Goal: Task Accomplishment & Management: Manage account settings

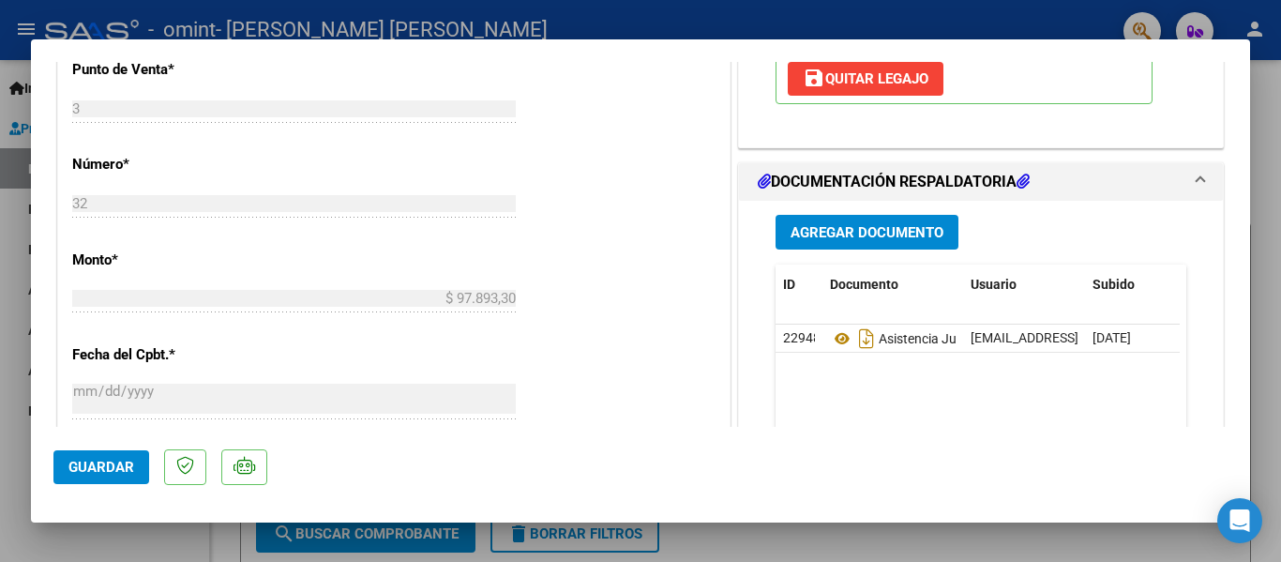
scroll to position [788, 0]
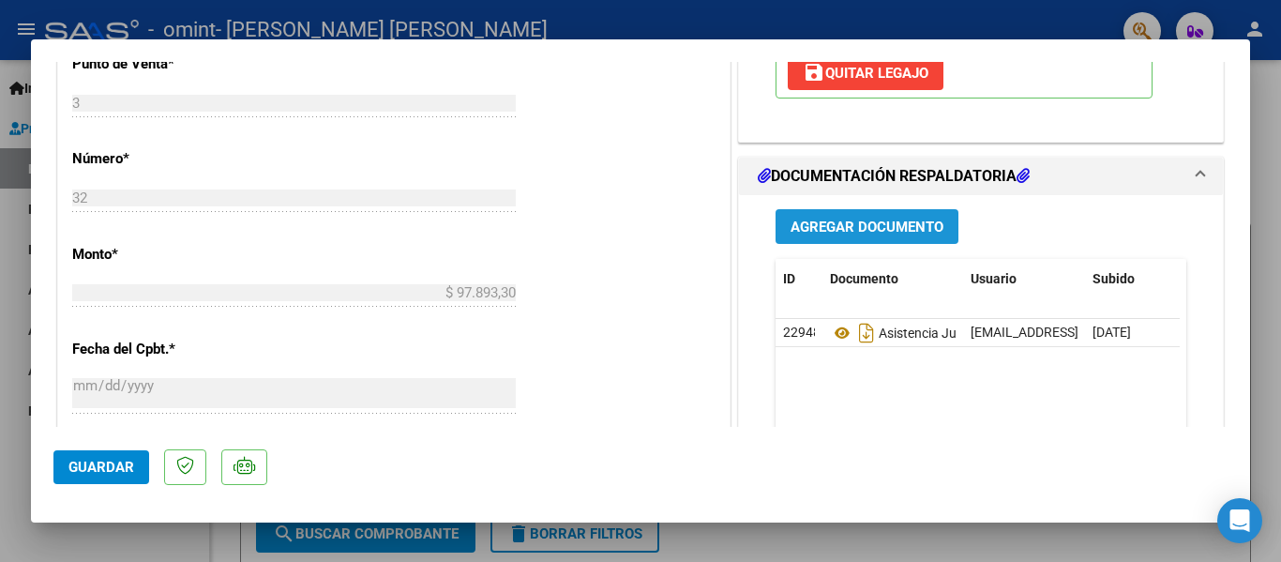
click at [841, 237] on button "Agregar Documento" at bounding box center [866, 226] width 183 height 35
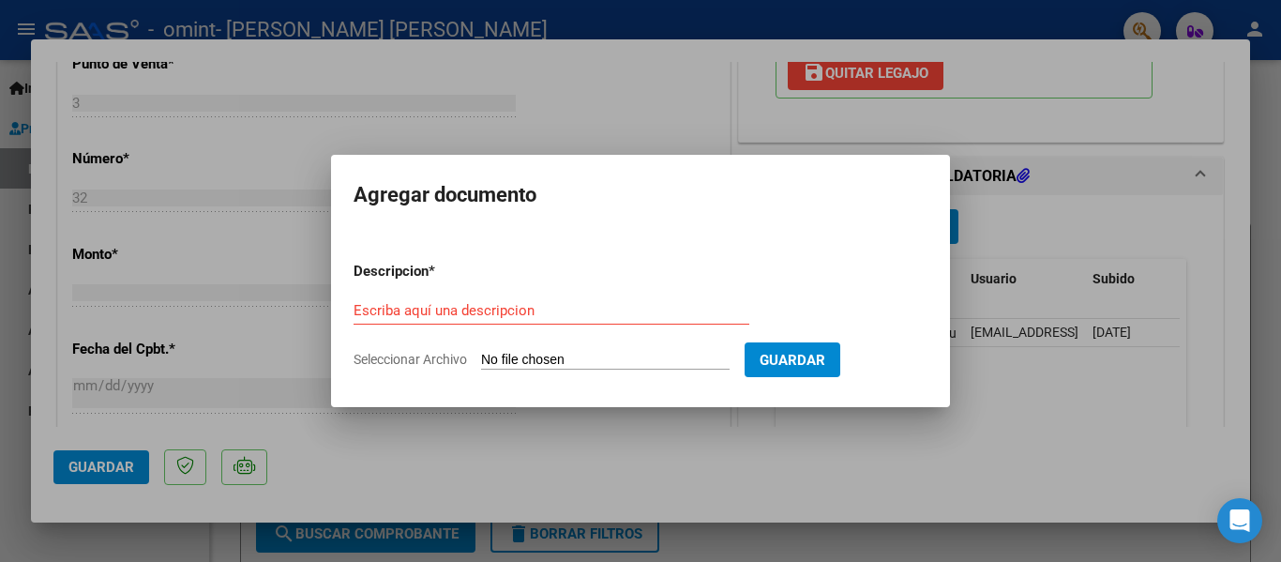
click at [717, 453] on div at bounding box center [640, 281] width 1281 height 562
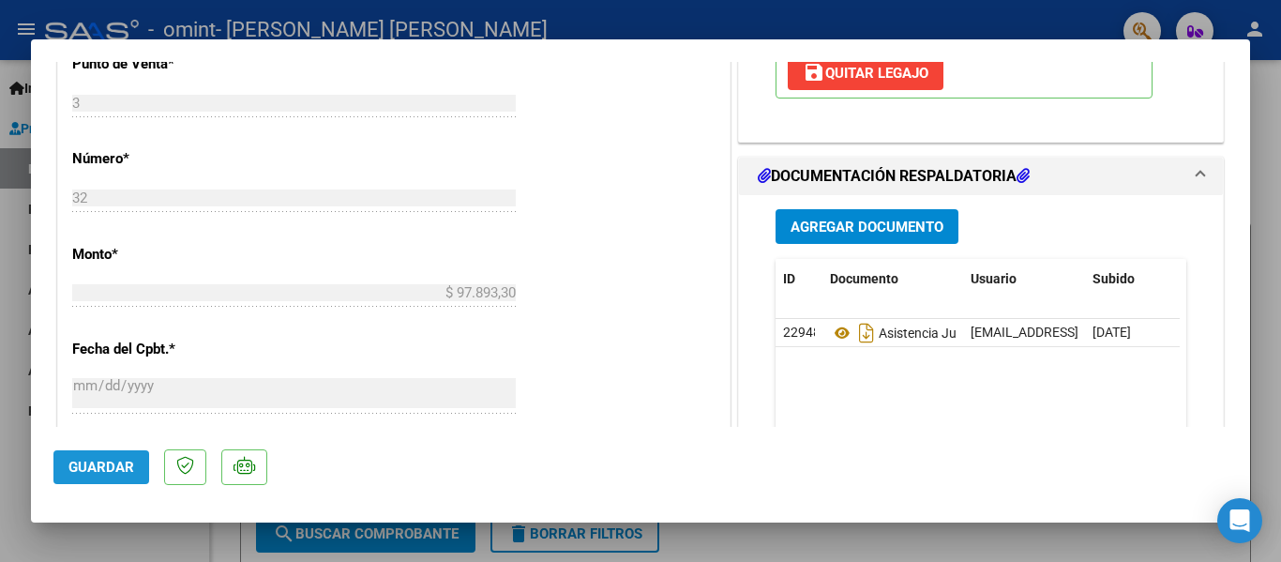
click at [90, 474] on span "Guardar" at bounding box center [101, 466] width 66 height 17
click at [518, 21] on div at bounding box center [640, 281] width 1281 height 562
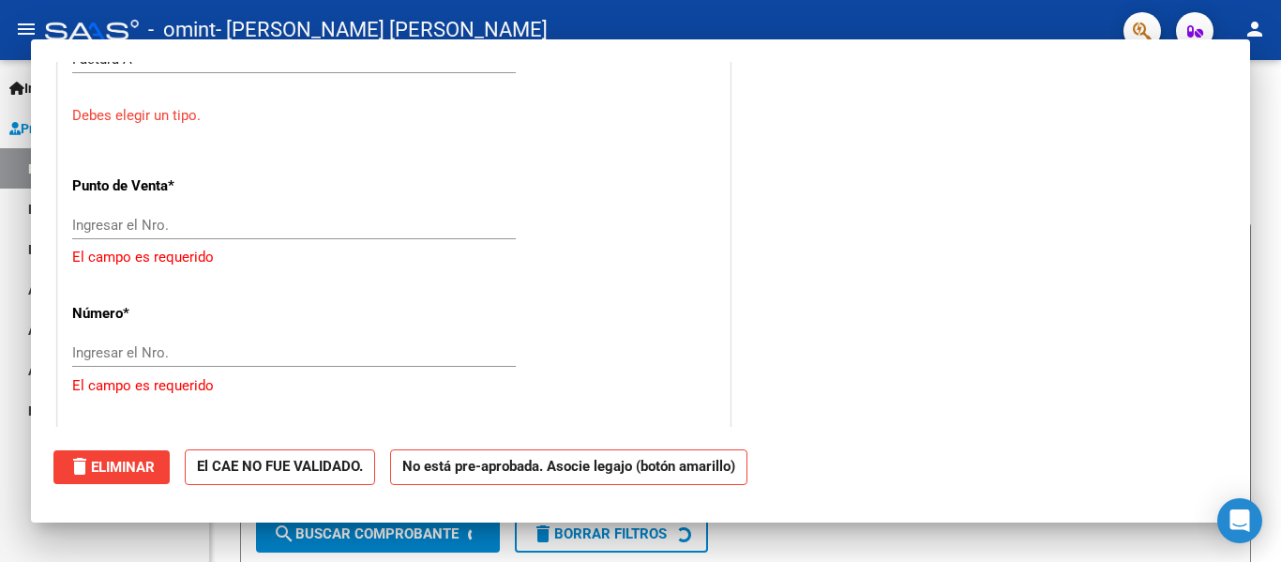
scroll to position [0, 0]
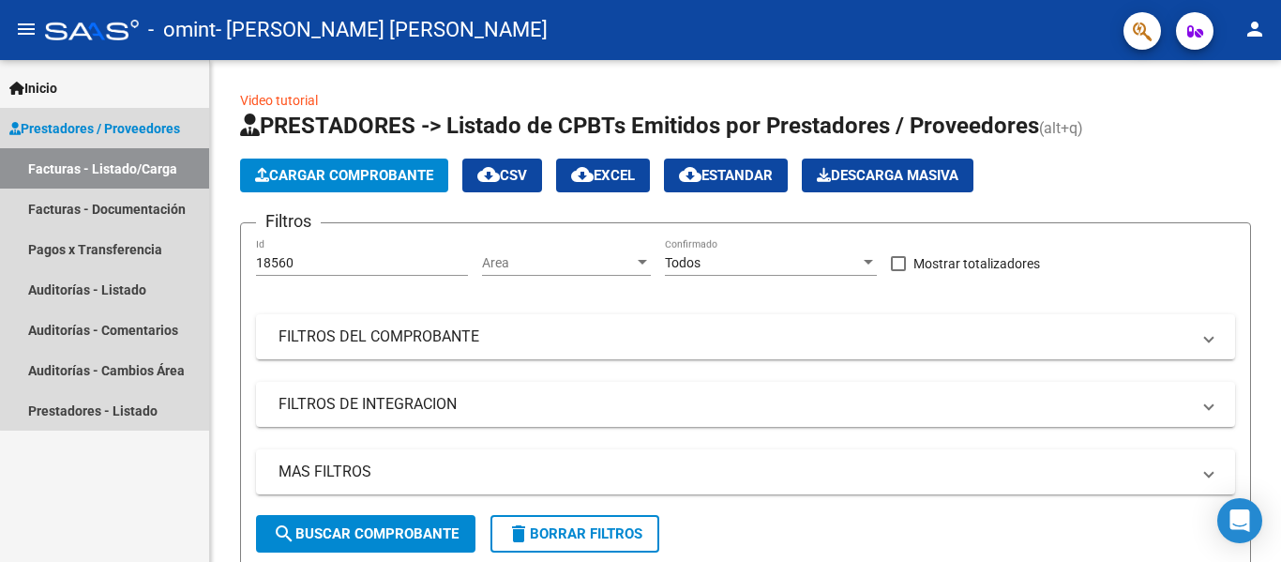
click at [105, 113] on link "Prestadores / Proveedores" at bounding box center [104, 128] width 209 height 40
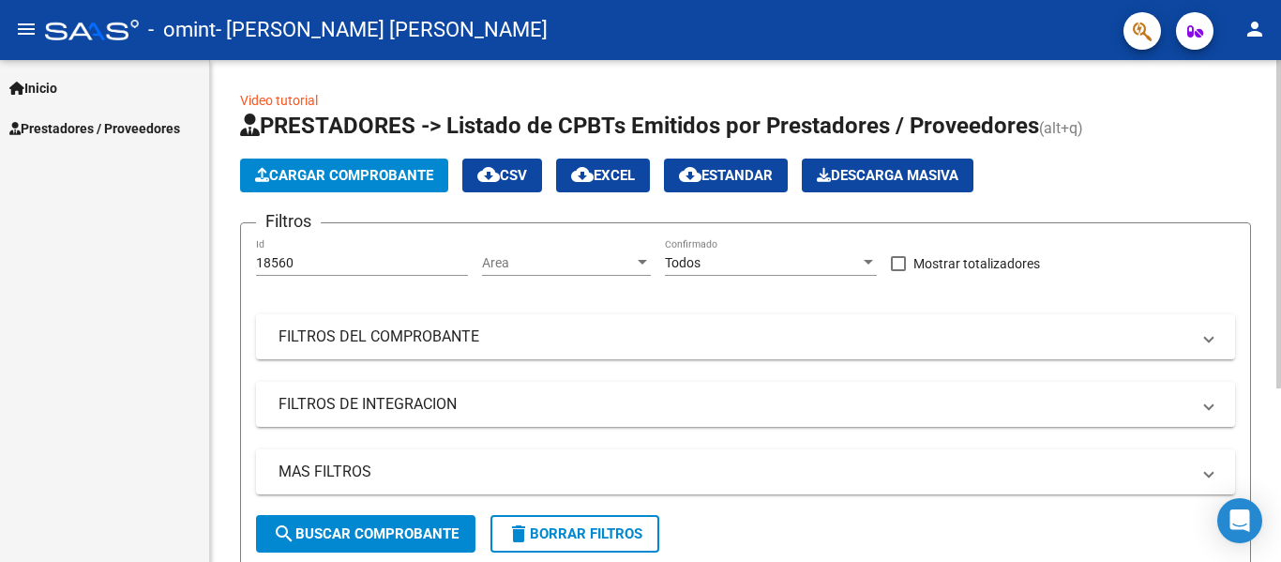
click at [323, 173] on span "Cargar Comprobante" at bounding box center [344, 175] width 178 height 17
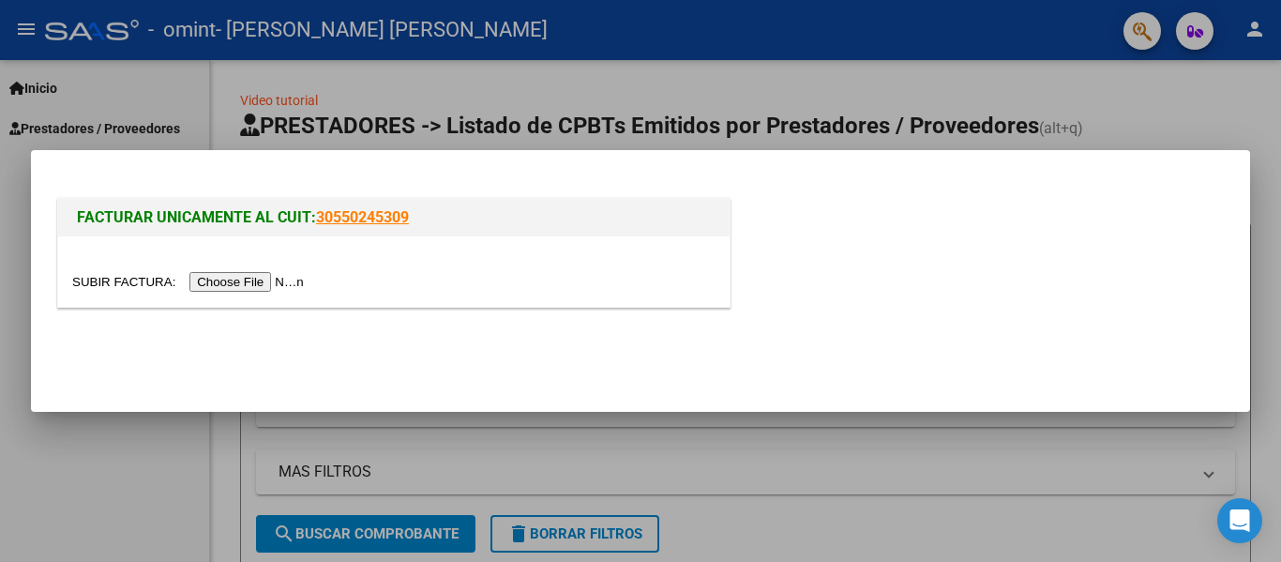
click at [1183, 132] on div at bounding box center [640, 281] width 1281 height 562
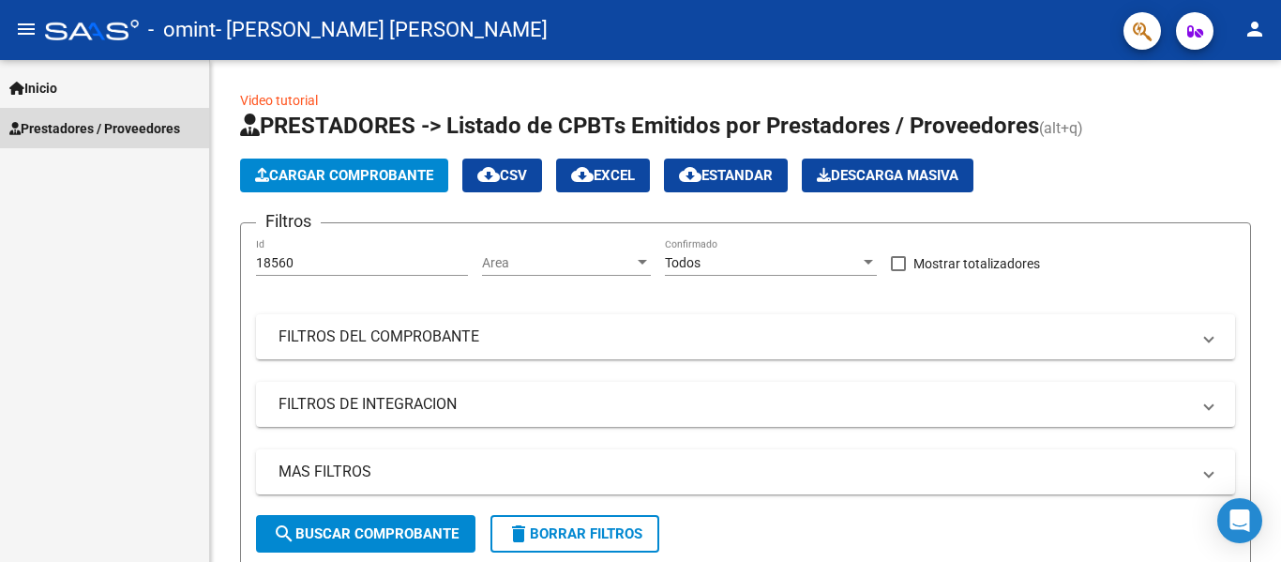
click at [120, 123] on span "Prestadores / Proveedores" at bounding box center [94, 128] width 171 height 21
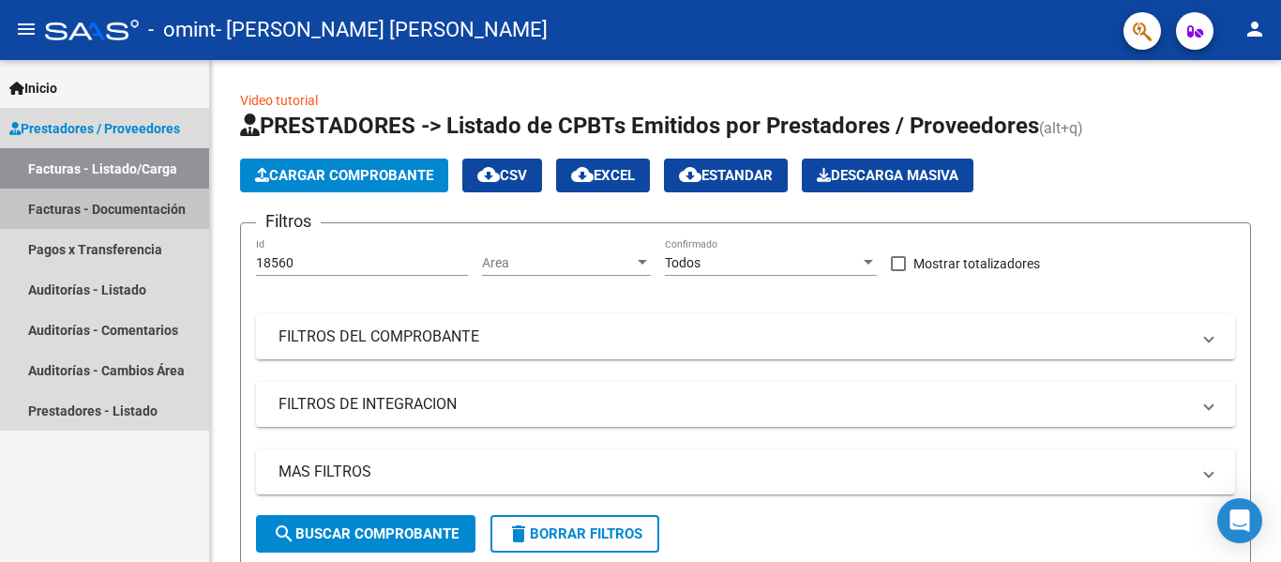
click at [127, 203] on link "Facturas - Documentación" at bounding box center [104, 208] width 209 height 40
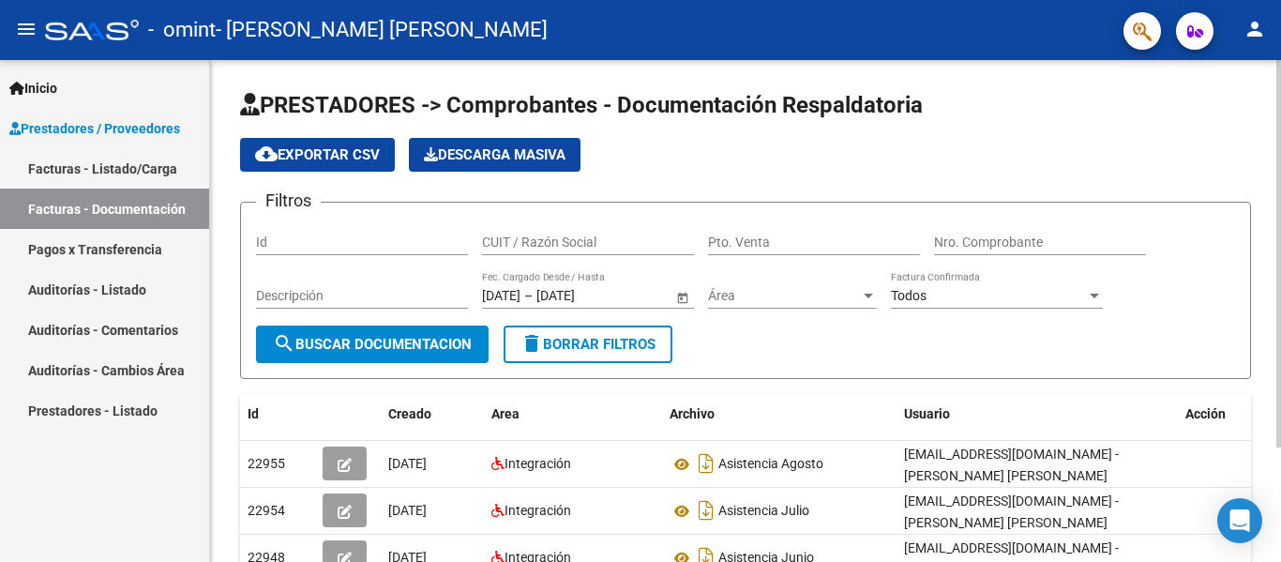
scroll to position [148, 0]
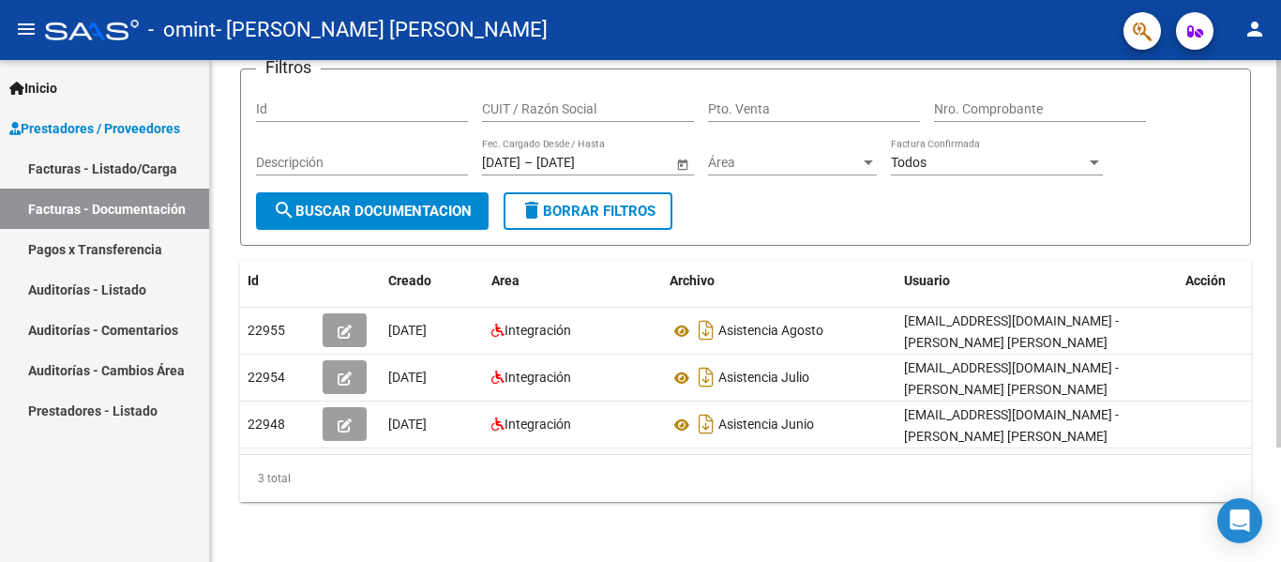
click at [1277, 503] on div at bounding box center [1278, 311] width 5 height 502
click at [1247, 439] on datatable-body "22955 [DATE] Integración Asistencia Agosto [EMAIL_ADDRESS][DOMAIN_NAME] - [PERS…" at bounding box center [745, 381] width 1011 height 146
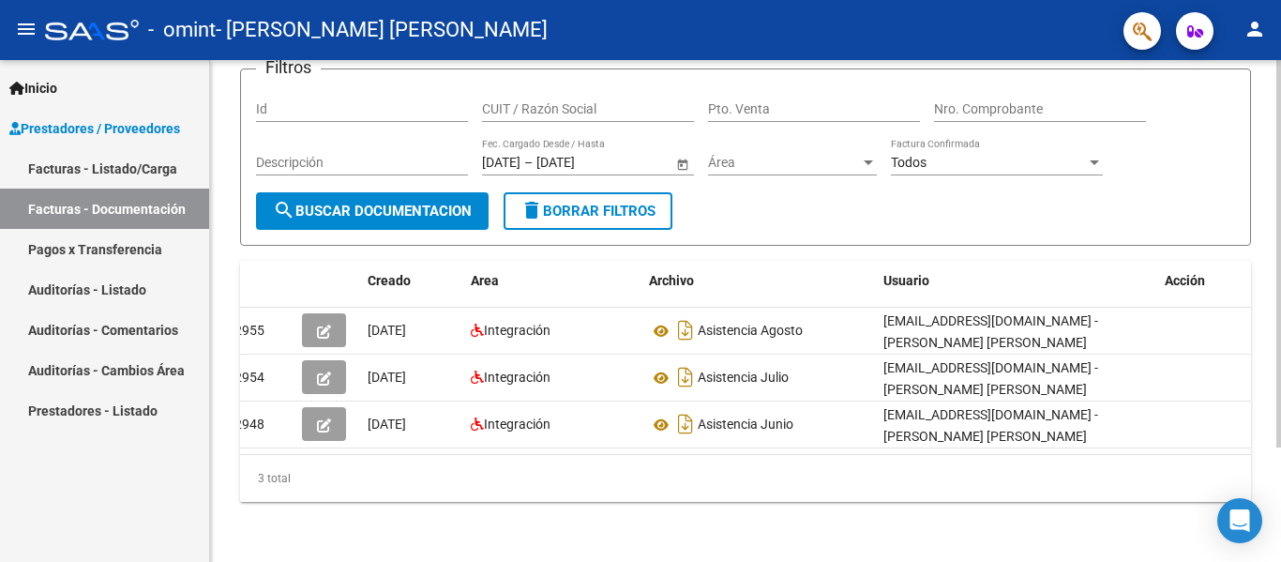
scroll to position [0, 0]
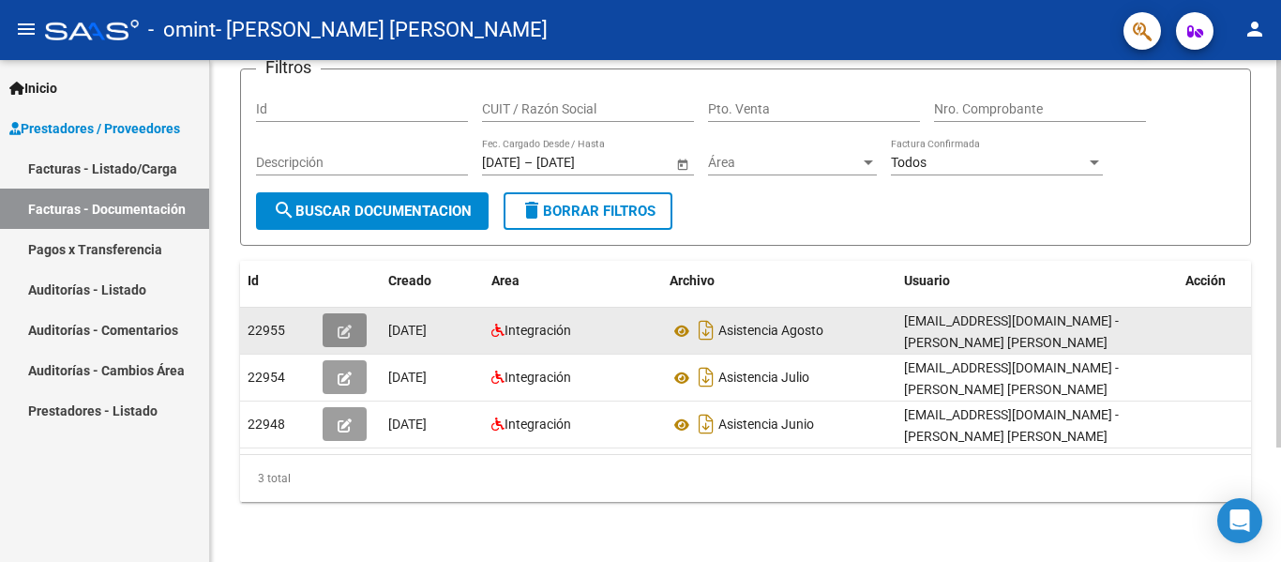
click at [334, 313] on button "button" at bounding box center [345, 330] width 44 height 34
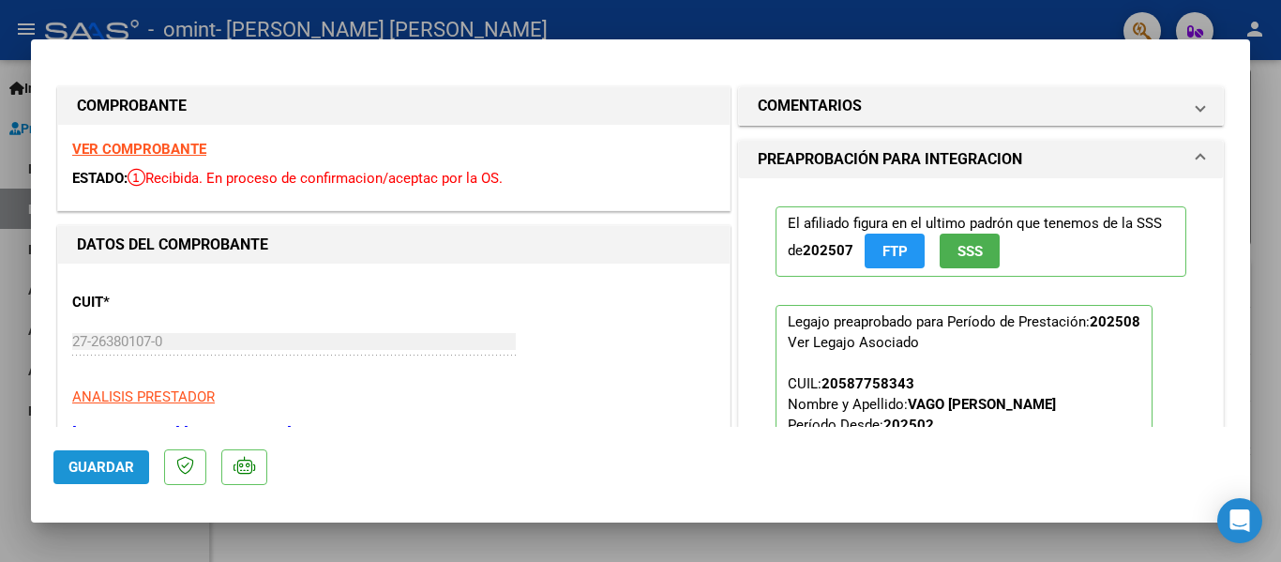
click at [91, 458] on button "Guardar" at bounding box center [101, 467] width 96 height 34
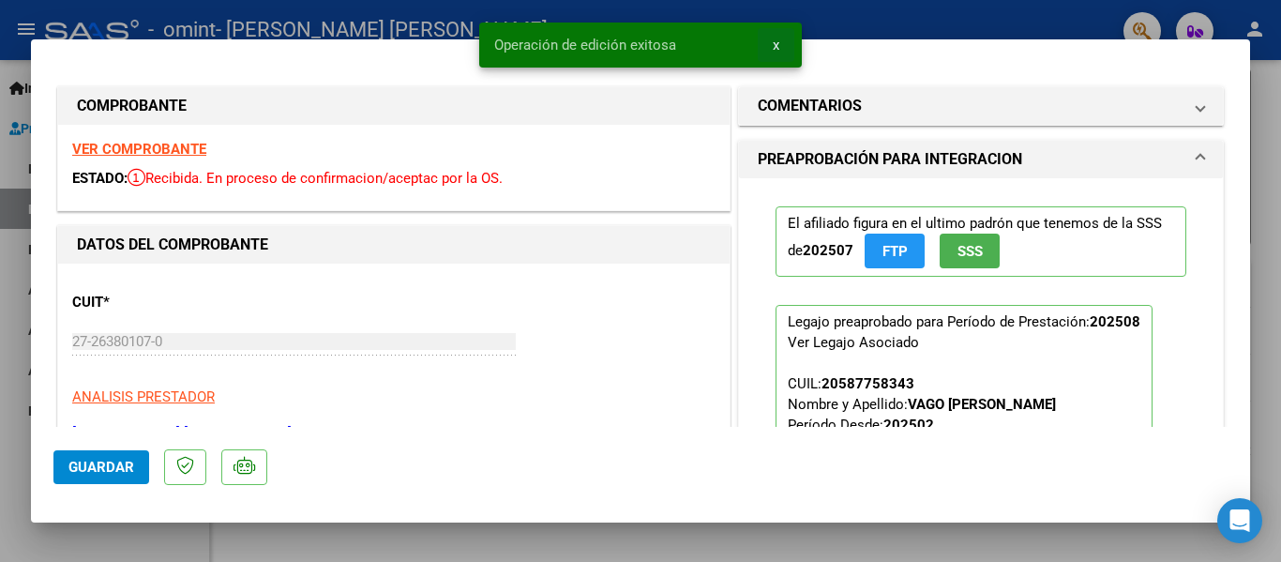
click at [770, 43] on button "x" at bounding box center [776, 45] width 37 height 34
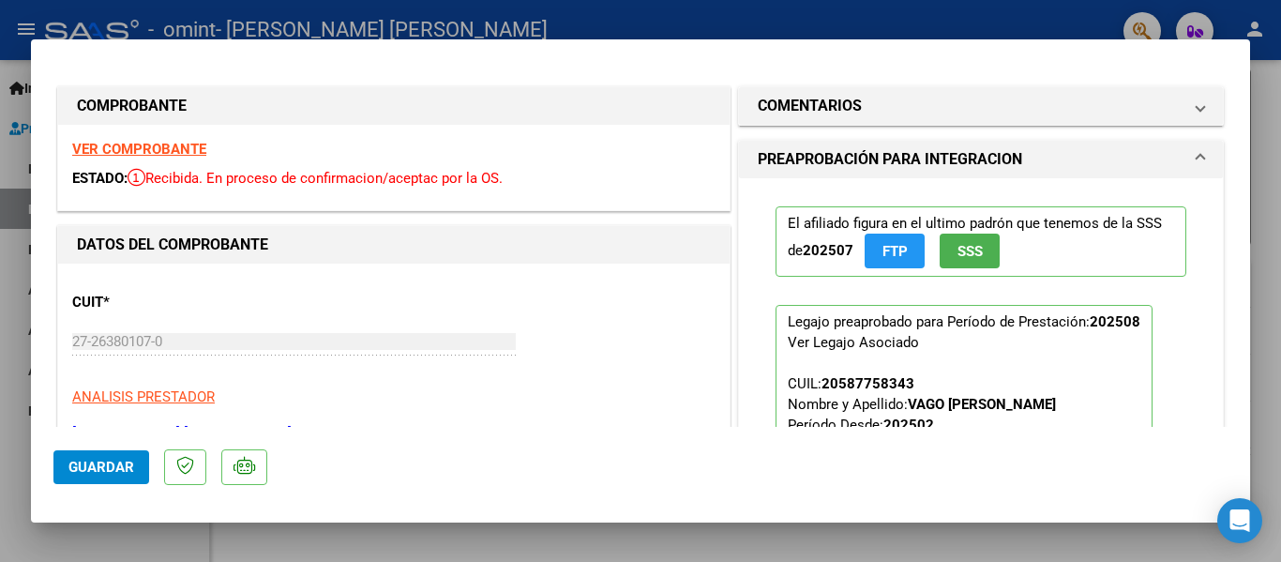
click at [765, 27] on div at bounding box center [640, 281] width 1281 height 562
type input "$ 0,00"
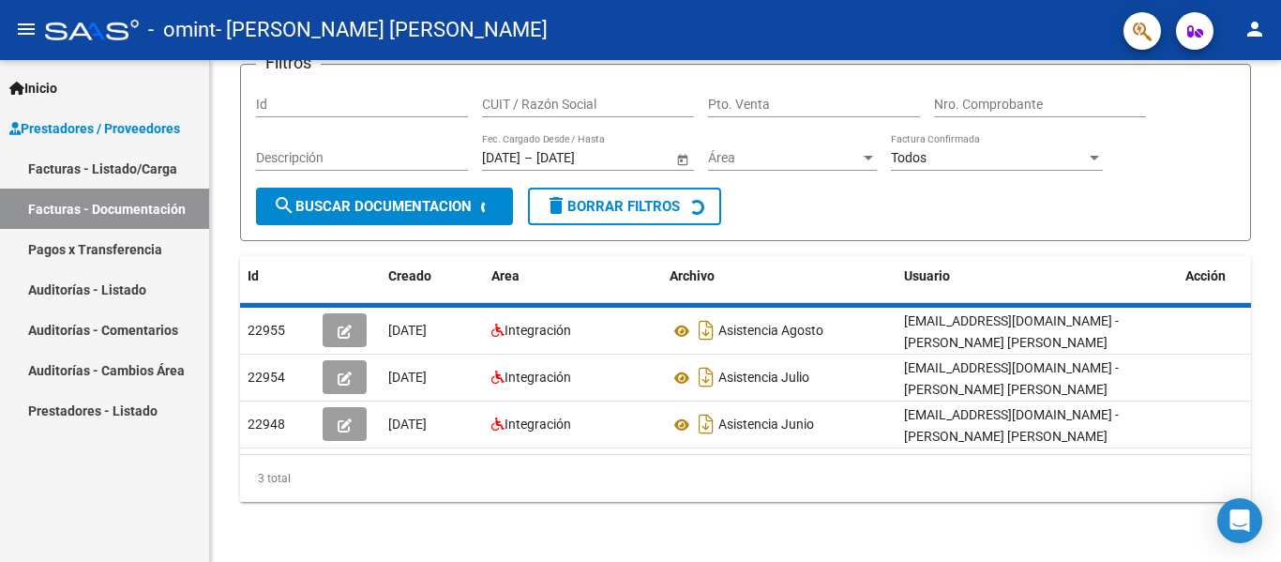
click at [765, 27] on div "- omint - [PERSON_NAME] [PERSON_NAME]" at bounding box center [576, 29] width 1063 height 41
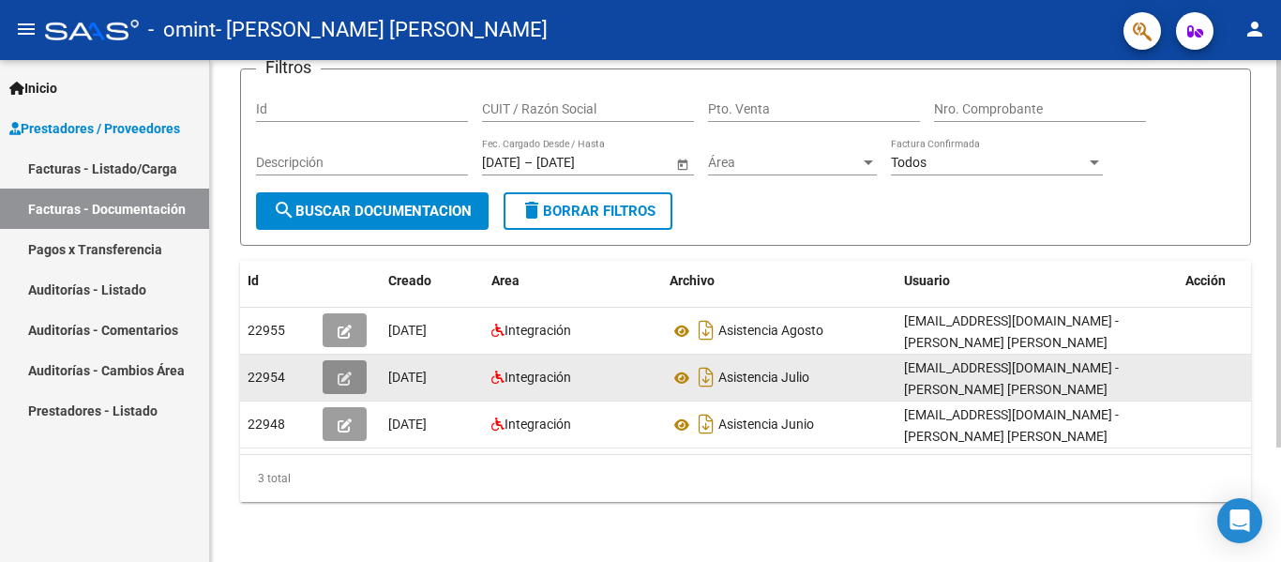
click at [344, 371] on icon "button" at bounding box center [345, 378] width 14 height 14
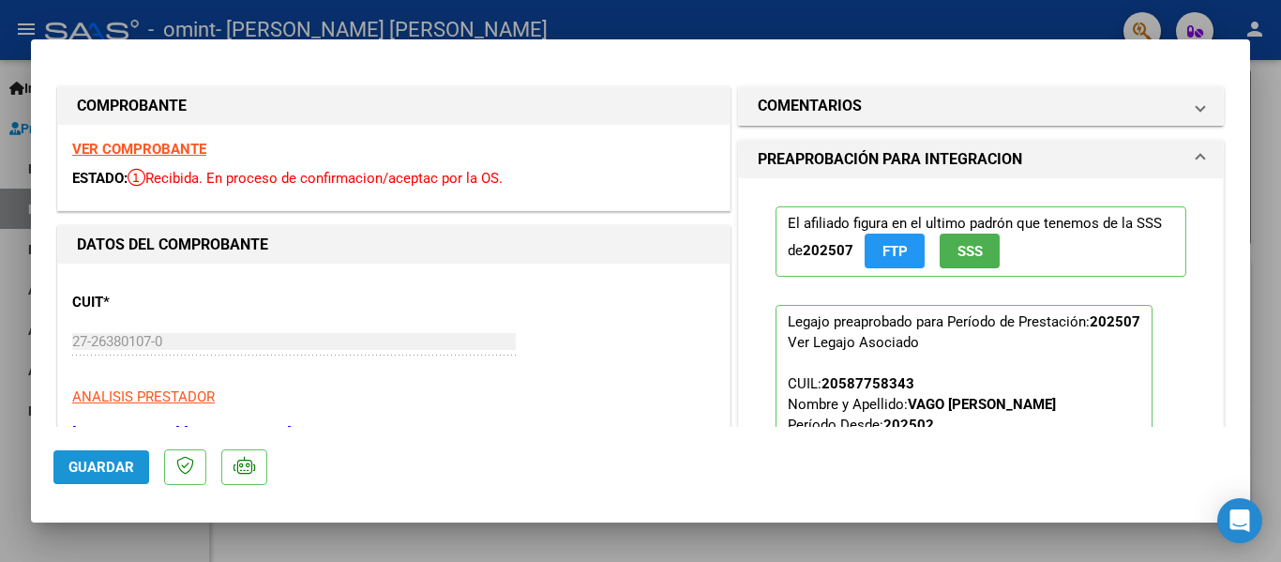
click at [104, 459] on span "Guardar" at bounding box center [101, 466] width 66 height 17
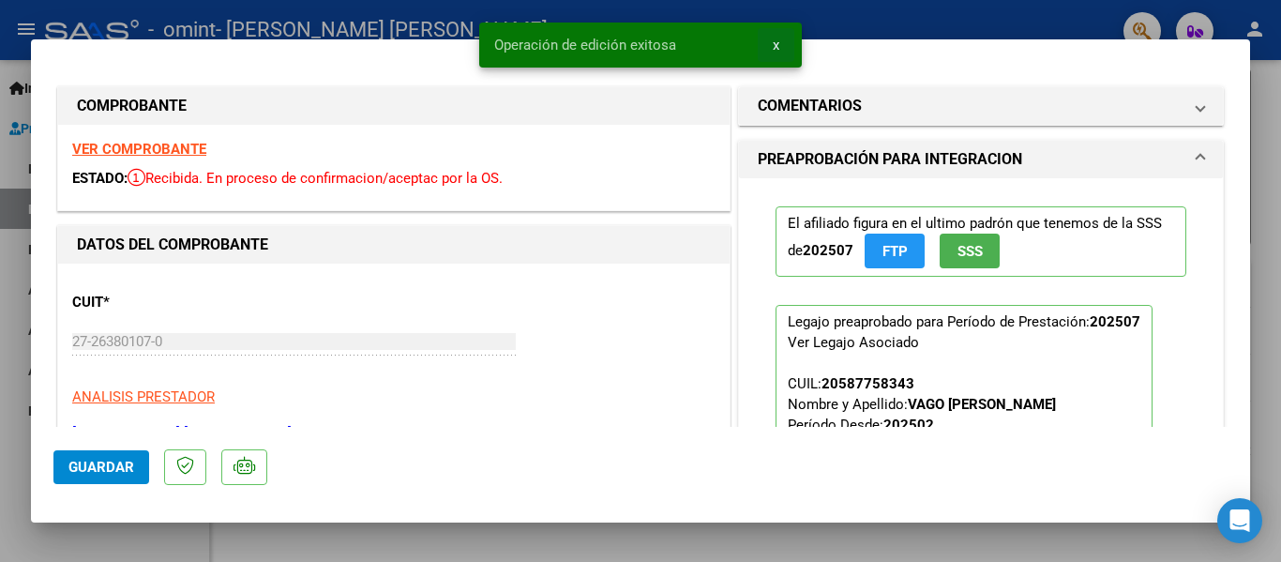
click at [779, 42] on button "x" at bounding box center [776, 45] width 37 height 34
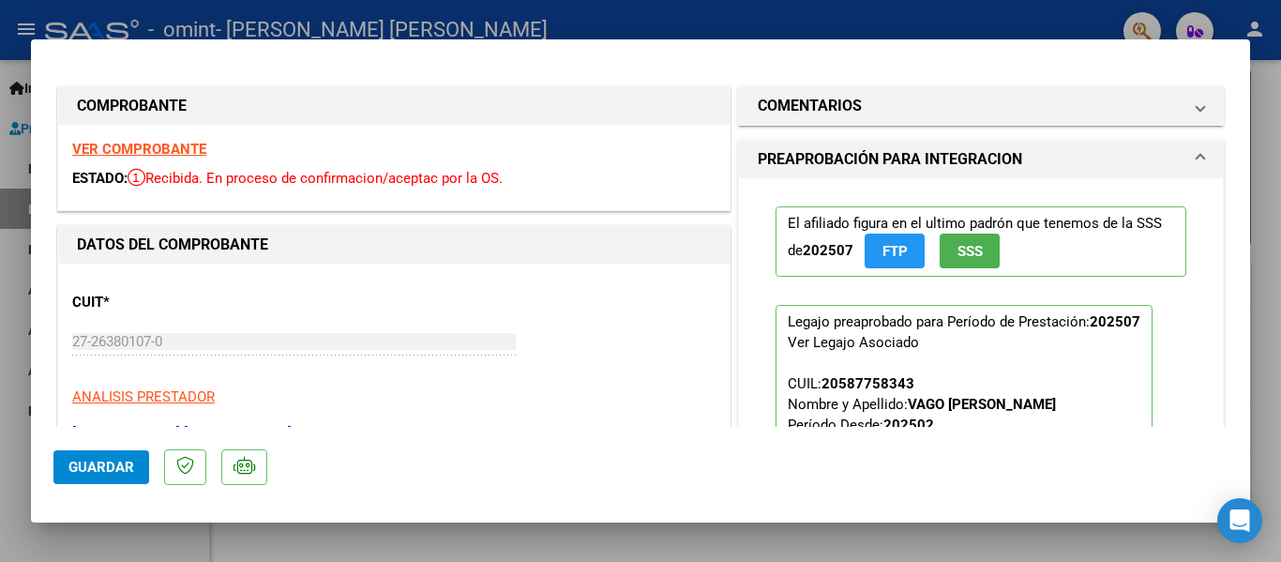
click at [781, 32] on div at bounding box center [640, 281] width 1281 height 562
type input "$ 0,00"
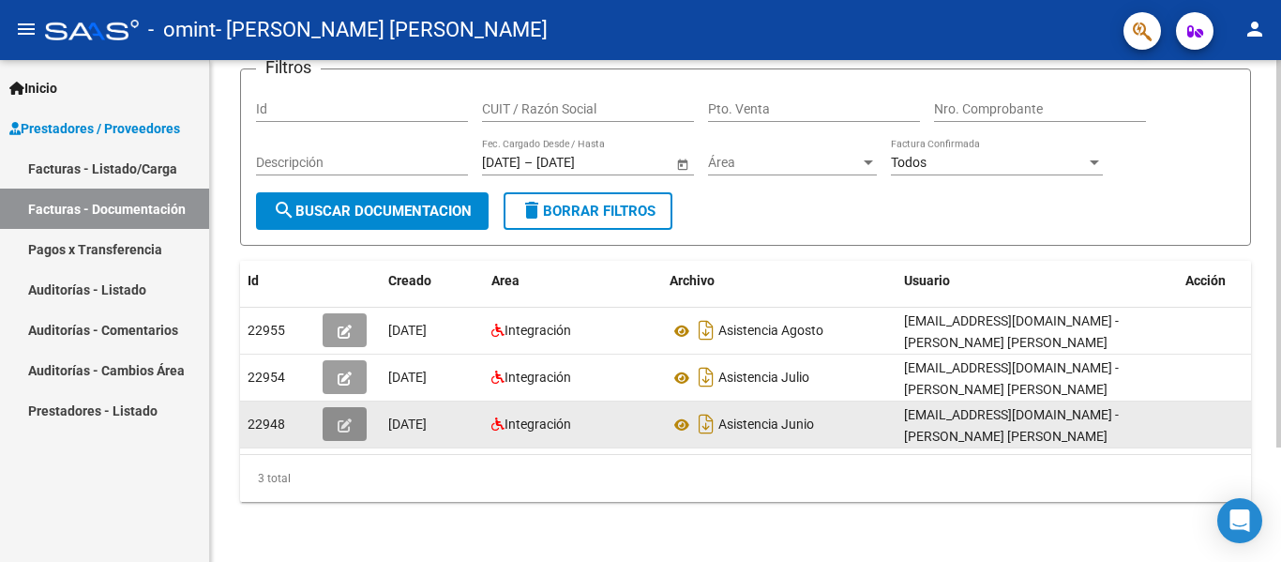
click at [345, 418] on icon "button" at bounding box center [345, 425] width 14 height 14
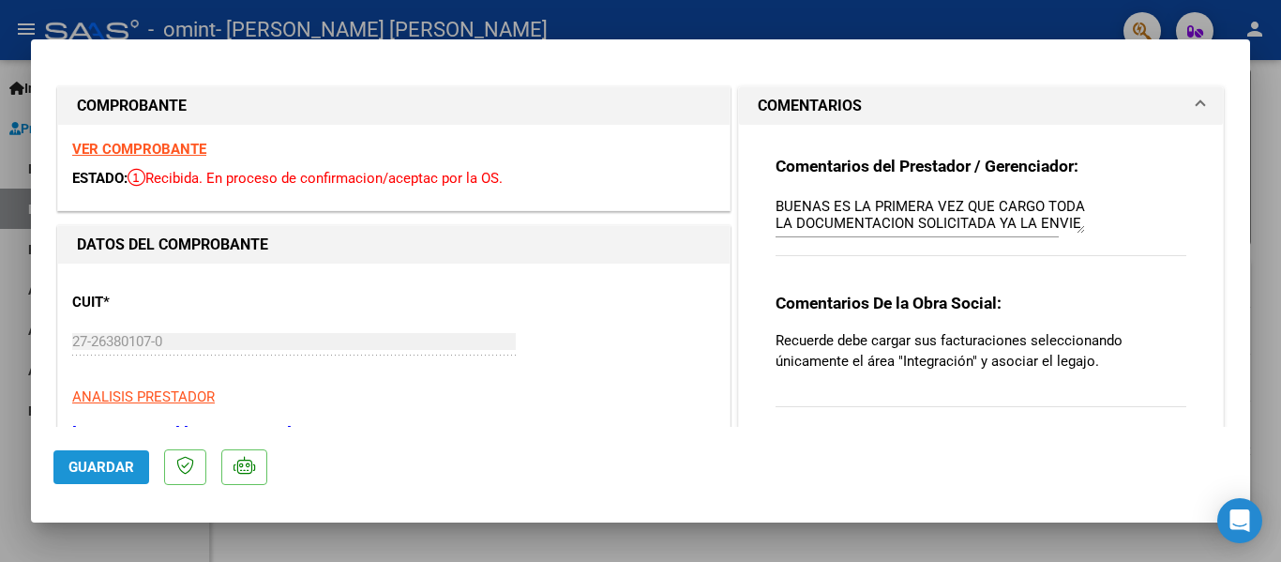
click at [113, 468] on span "Guardar" at bounding box center [101, 466] width 66 height 17
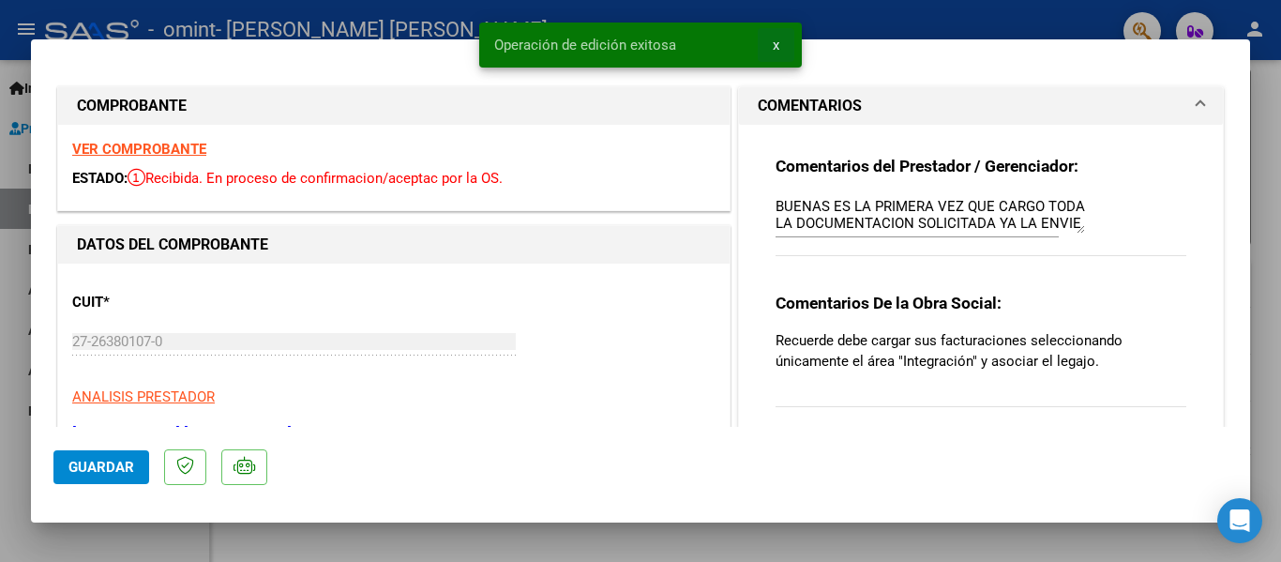
click at [777, 49] on span "x" at bounding box center [776, 45] width 7 height 17
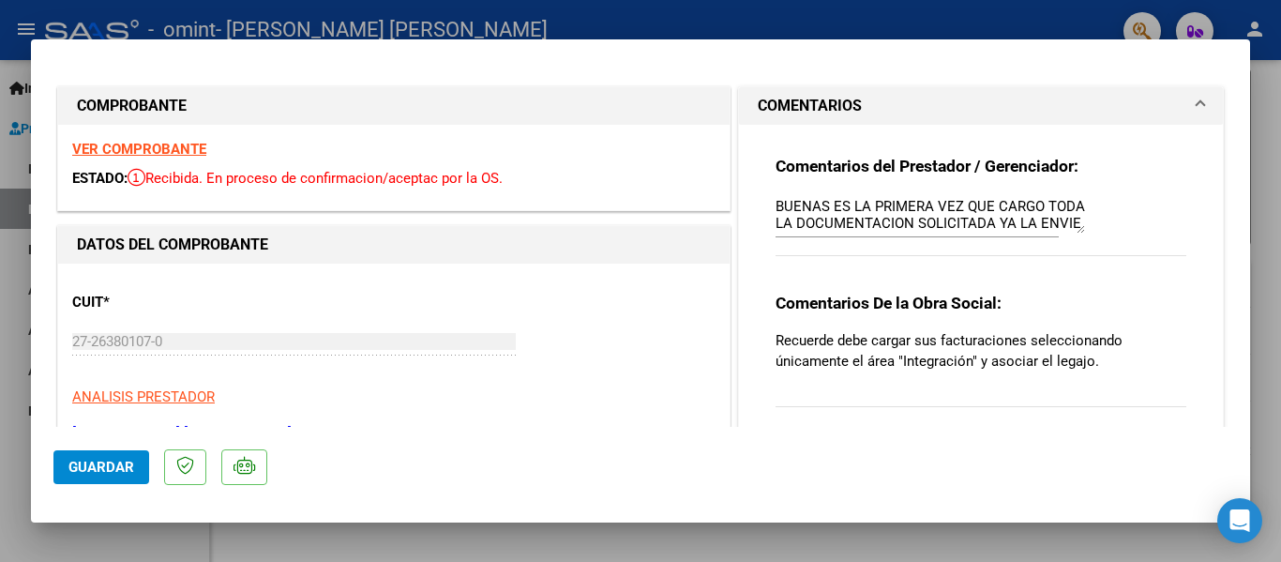
click at [675, 13] on div at bounding box center [640, 281] width 1281 height 562
type input "$ 0,00"
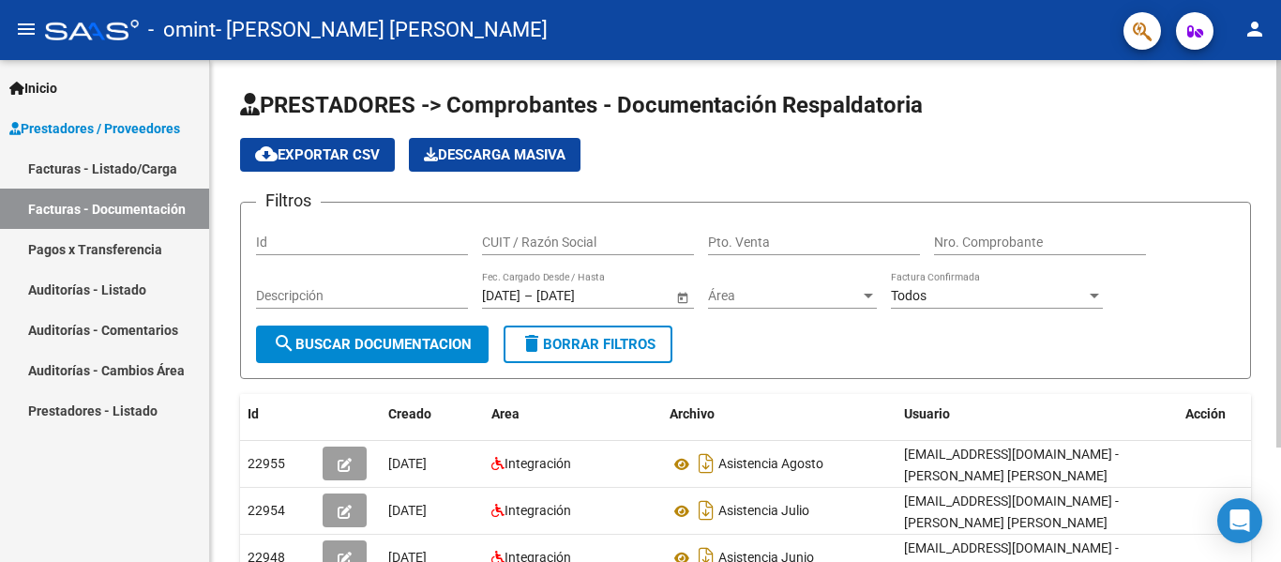
click at [1276, 68] on div at bounding box center [1278, 311] width 5 height 502
click at [1098, 291] on div at bounding box center [1094, 295] width 17 height 15
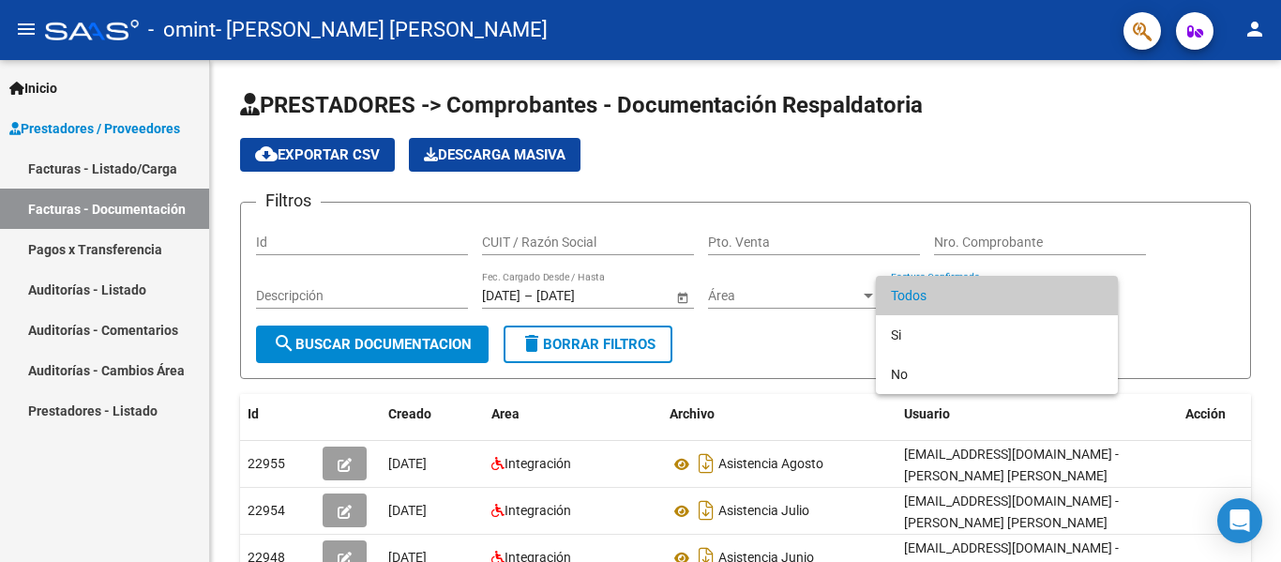
click at [1196, 258] on div at bounding box center [640, 281] width 1281 height 562
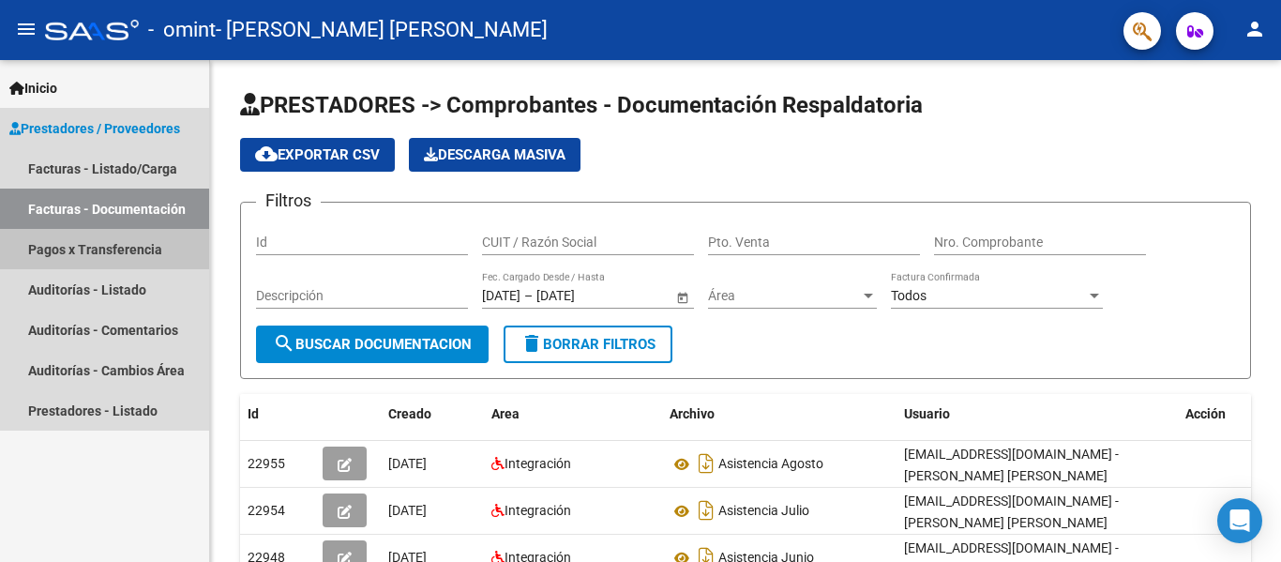
click at [132, 254] on link "Pagos x Transferencia" at bounding box center [104, 249] width 209 height 40
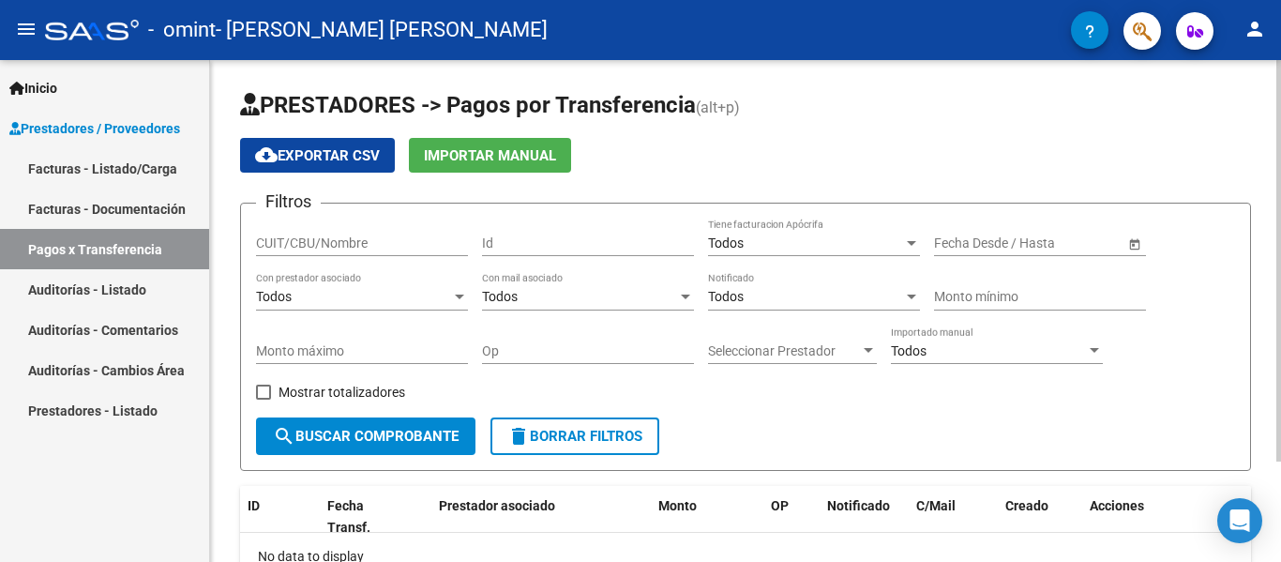
scroll to position [126, 0]
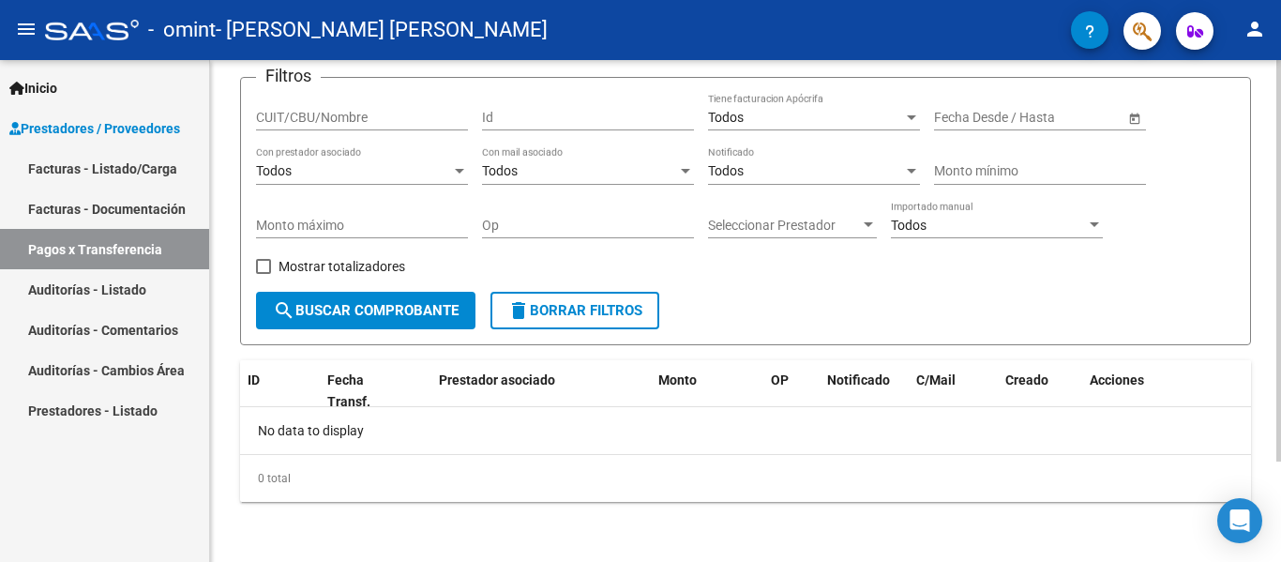
click at [1280, 509] on div at bounding box center [1278, 311] width 5 height 502
click at [1112, 122] on span "Open calendar" at bounding box center [1134, 118] width 45 height 45
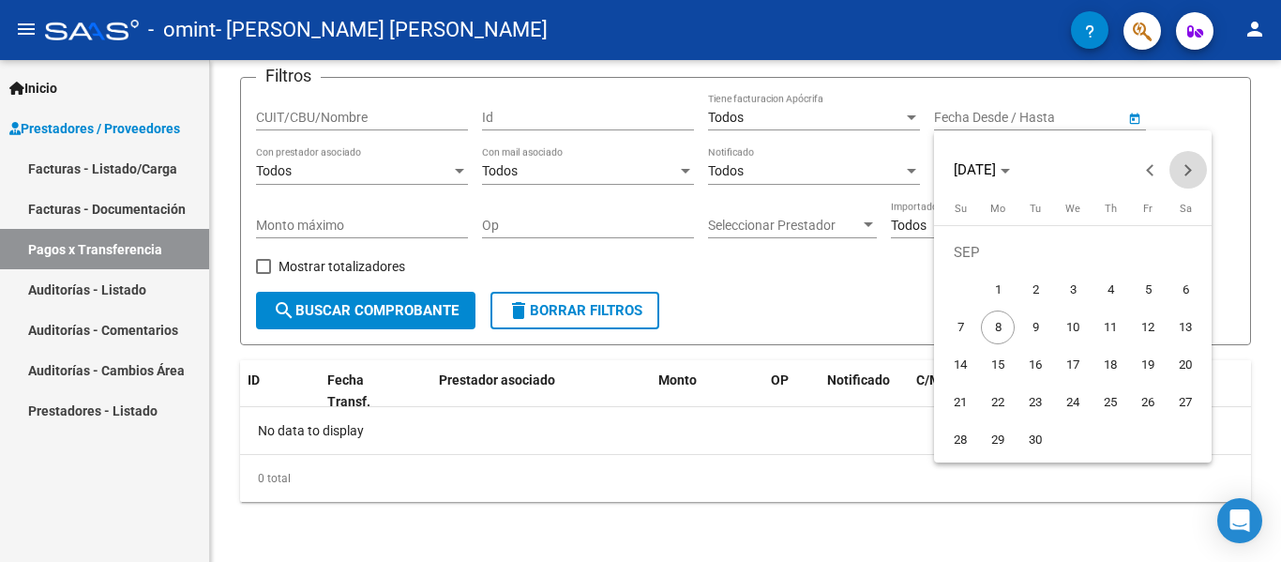
click at [1200, 156] on span "Next month" at bounding box center [1188, 170] width 38 height 38
click at [961, 443] on span "30" at bounding box center [960, 440] width 34 height 34
type input "[DATE]"
click at [813, 458] on div at bounding box center [640, 281] width 1281 height 562
